Goal: Information Seeking & Learning: Learn about a topic

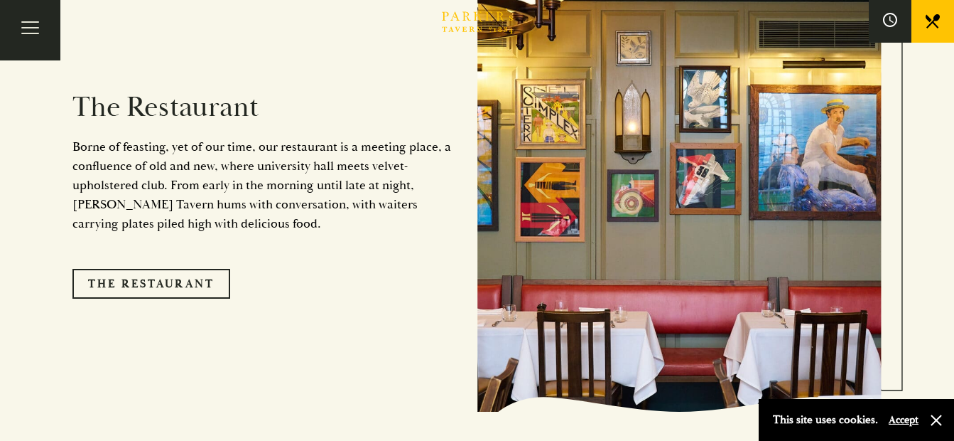
scroll to position [1137, 0]
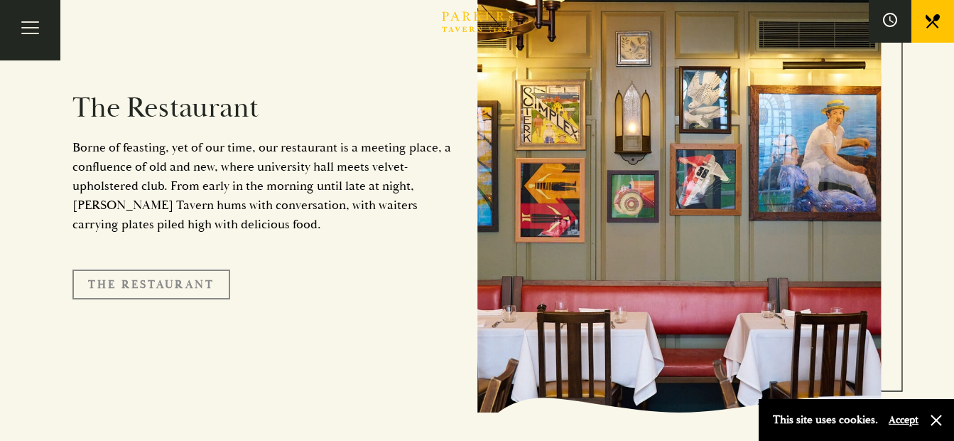
click at [205, 269] on link "The Restaurant" at bounding box center [151, 284] width 158 height 30
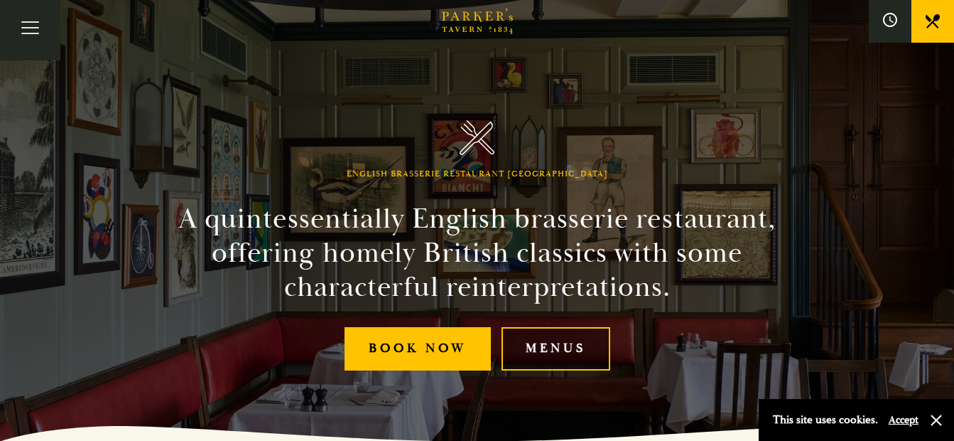
click at [544, 341] on link "Menus" at bounding box center [556, 348] width 109 height 43
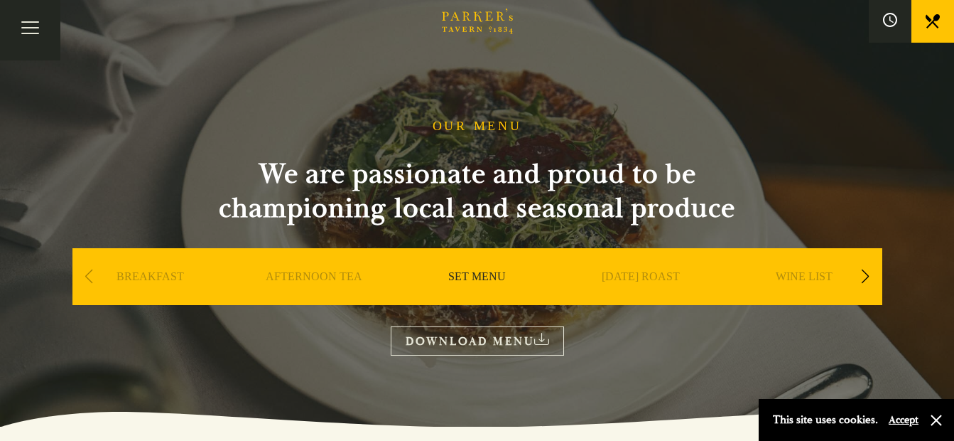
click at [419, 335] on link "DOWNLOAD MENU" at bounding box center [477, 340] width 173 height 29
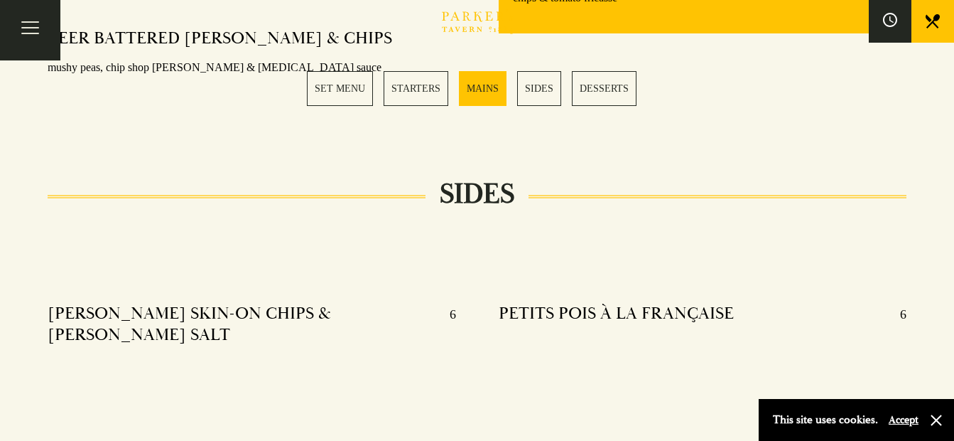
scroll to position [1350, 0]
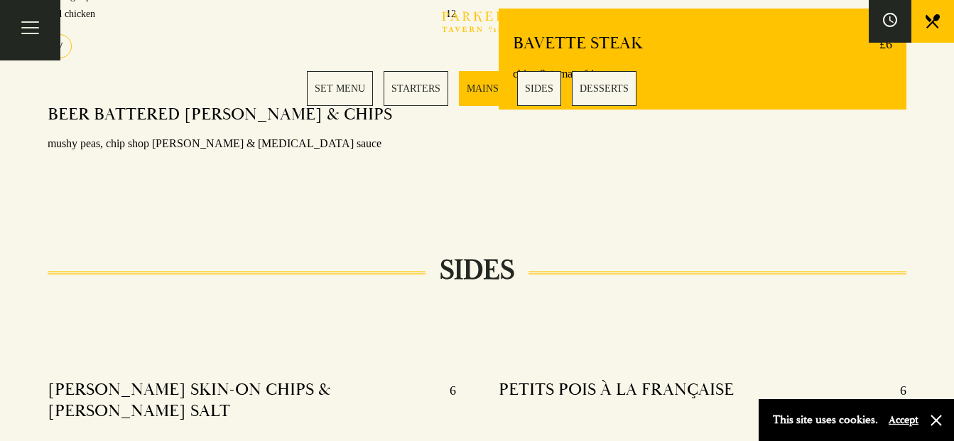
click at [489, 82] on link "MAINS" at bounding box center [483, 88] width 48 height 35
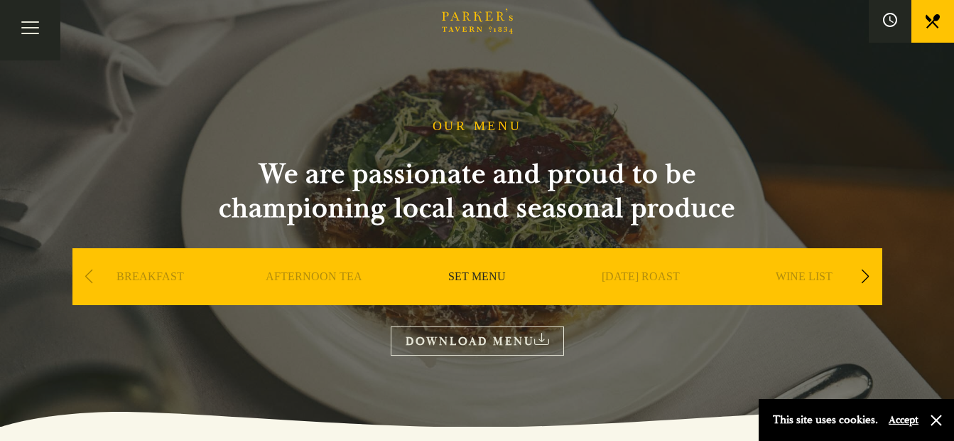
click at [618, 276] on link "[DATE] ROAST" at bounding box center [641, 297] width 78 height 57
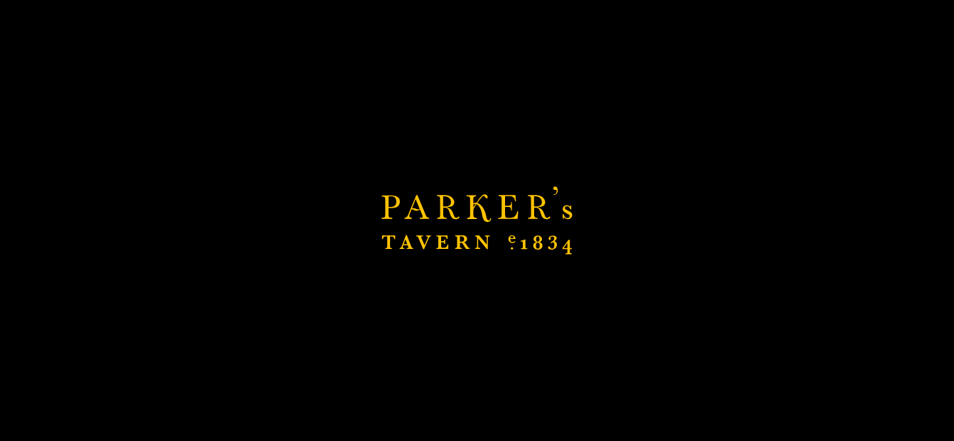
scroll to position [213, 0]
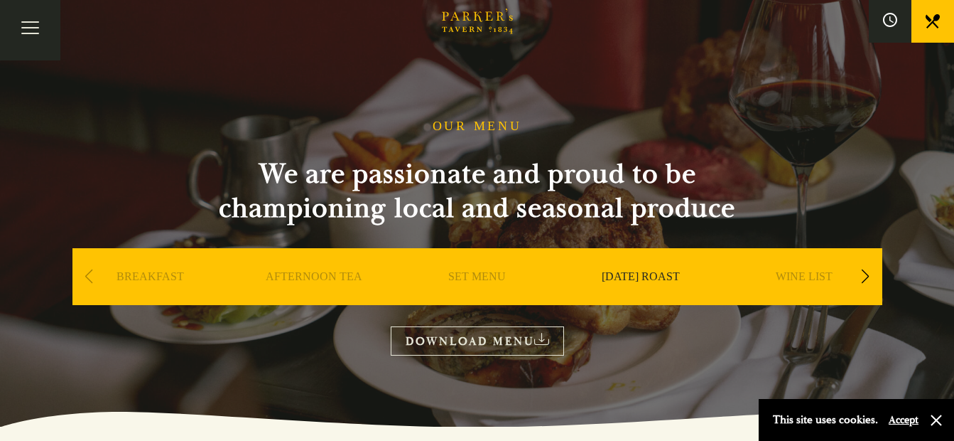
click at [131, 275] on link "BREAKFAST" at bounding box center [151, 297] width 68 height 57
